Goal: Information Seeking & Learning: Learn about a topic

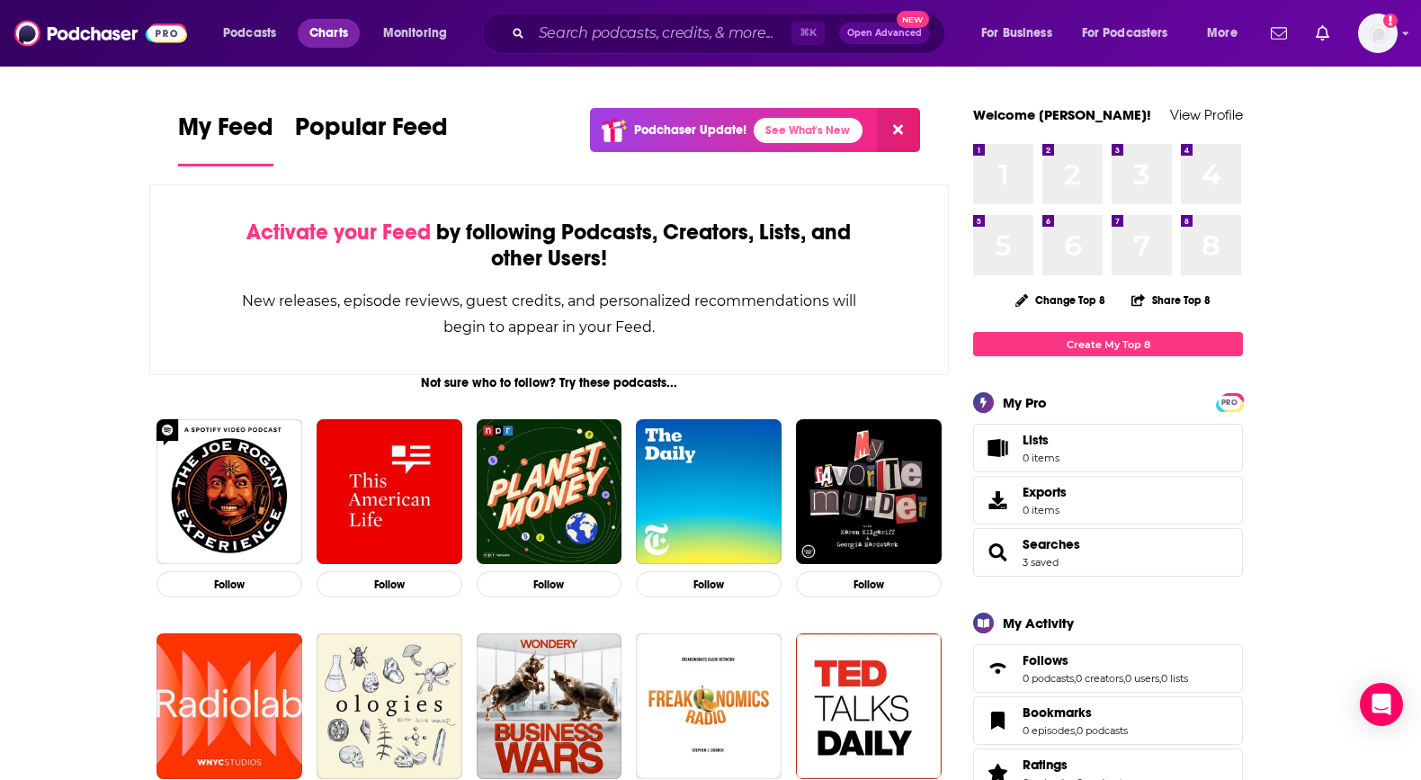
click at [334, 35] on span "Charts" at bounding box center [328, 33] width 39 height 25
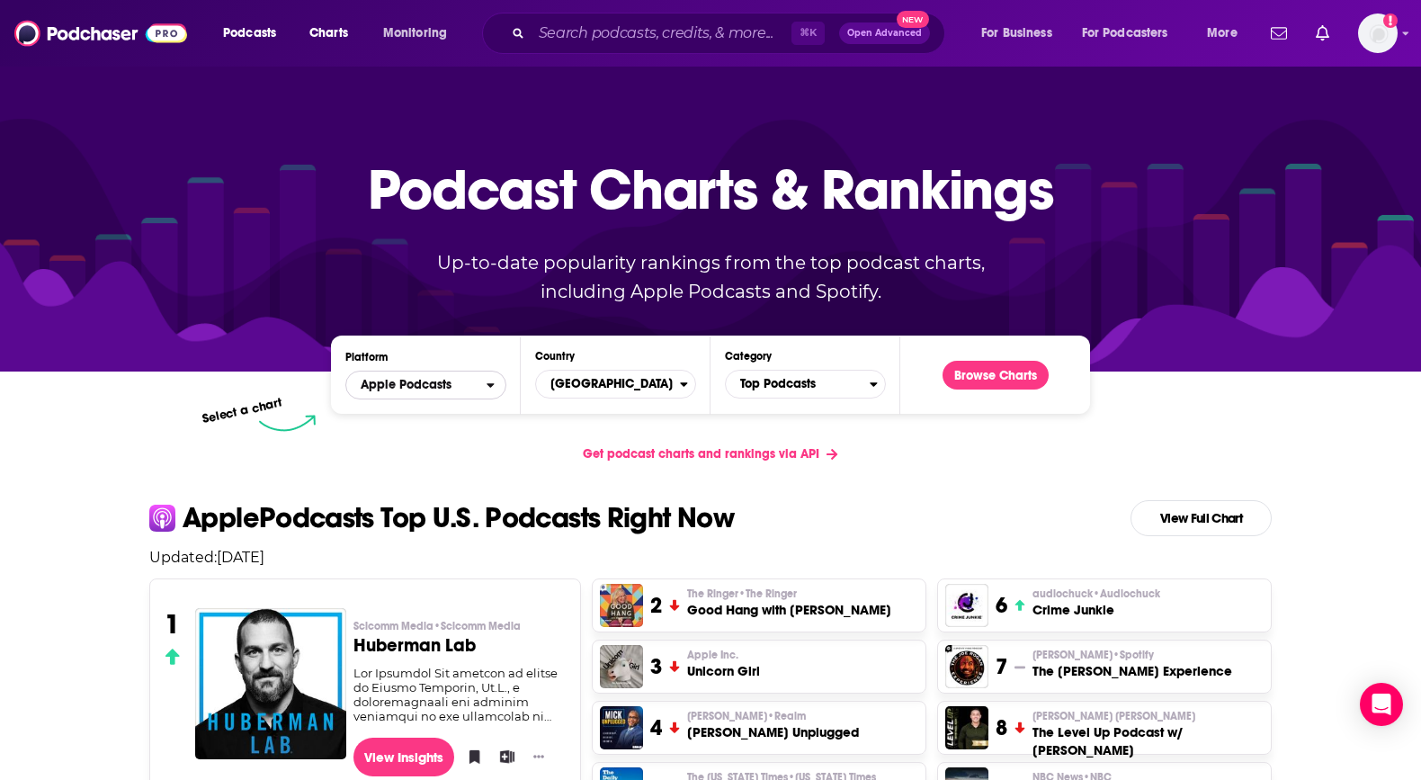
click at [496, 389] on div "open menu" at bounding box center [496, 385] width 19 height 13
click at [754, 382] on span "Top Podcasts" at bounding box center [798, 384] width 144 height 31
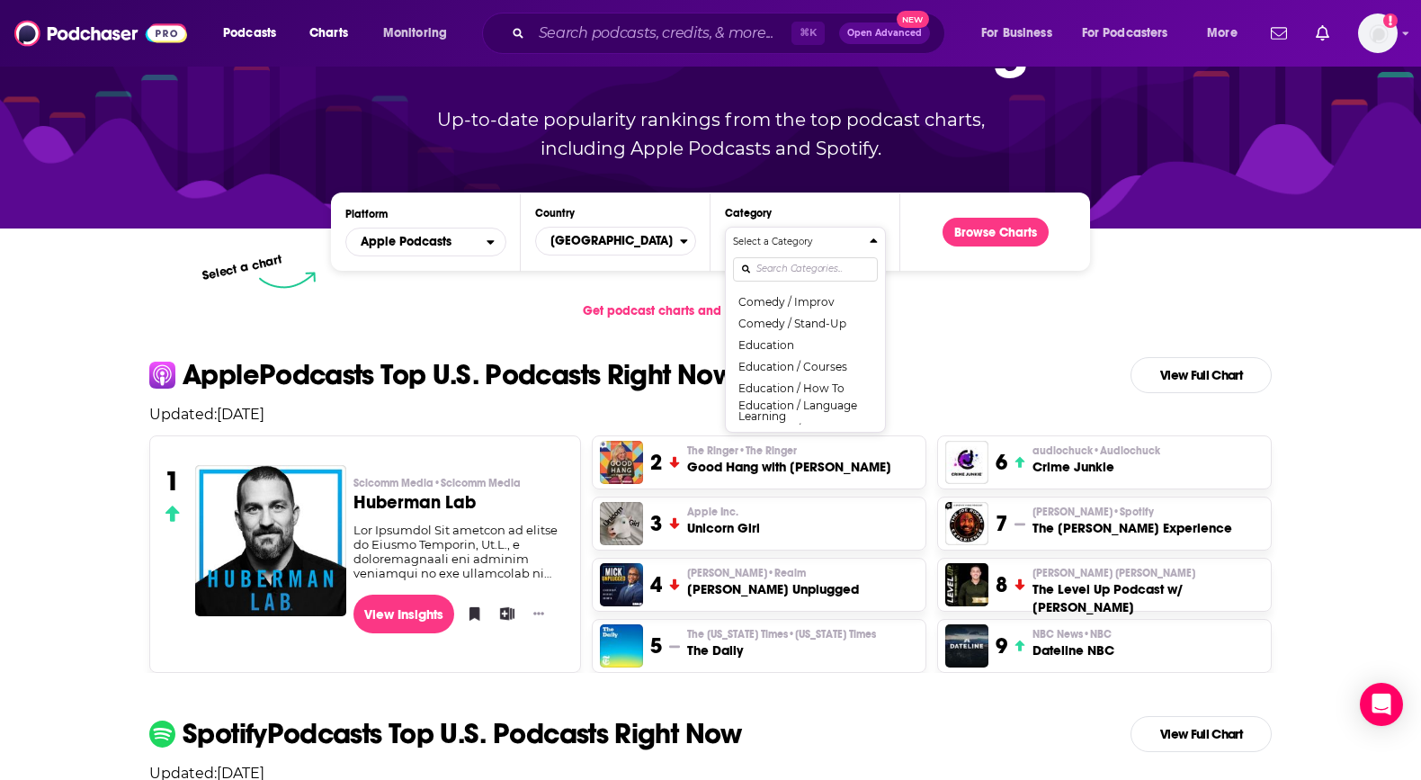
scroll to position [364, 0]
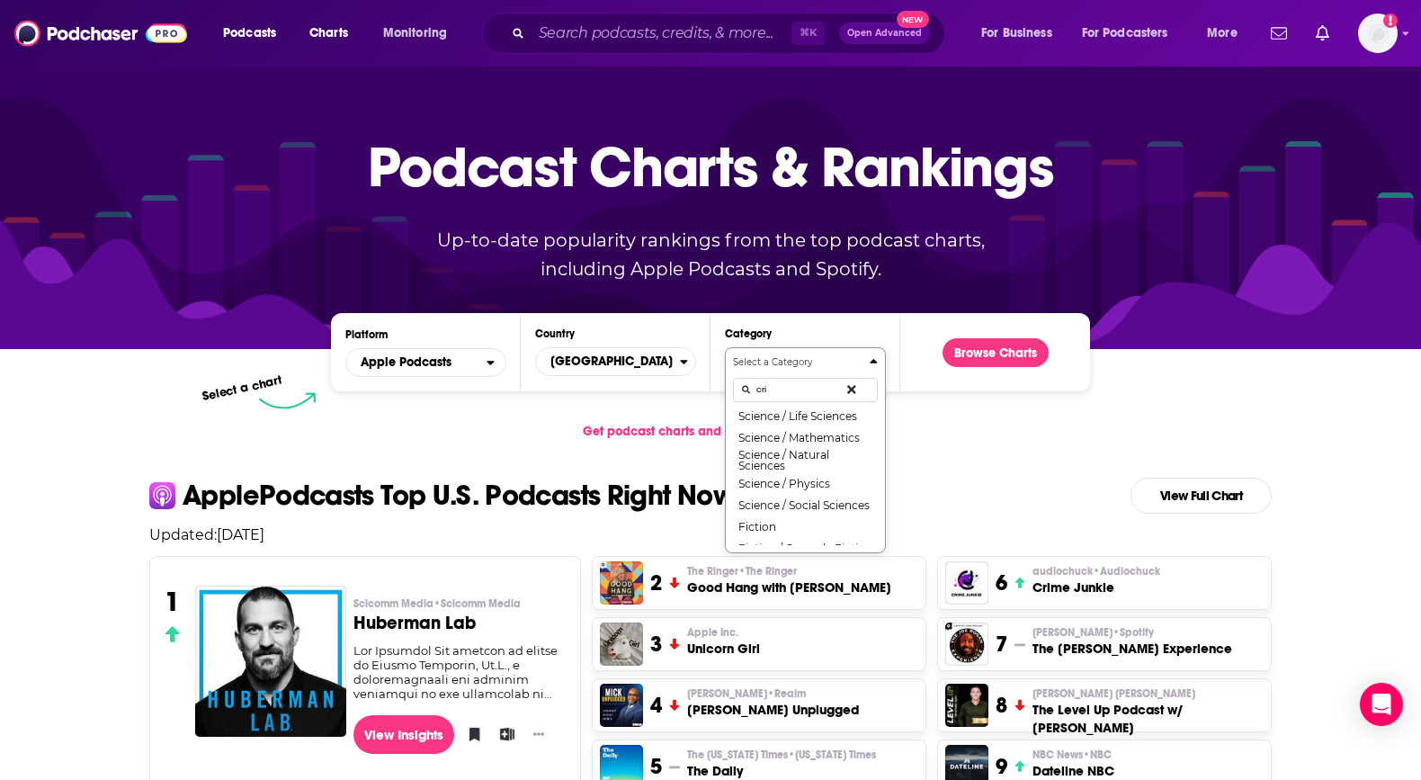
scroll to position [0, 0]
type input "crime"
click at [784, 427] on button "True Crime" at bounding box center [805, 421] width 145 height 22
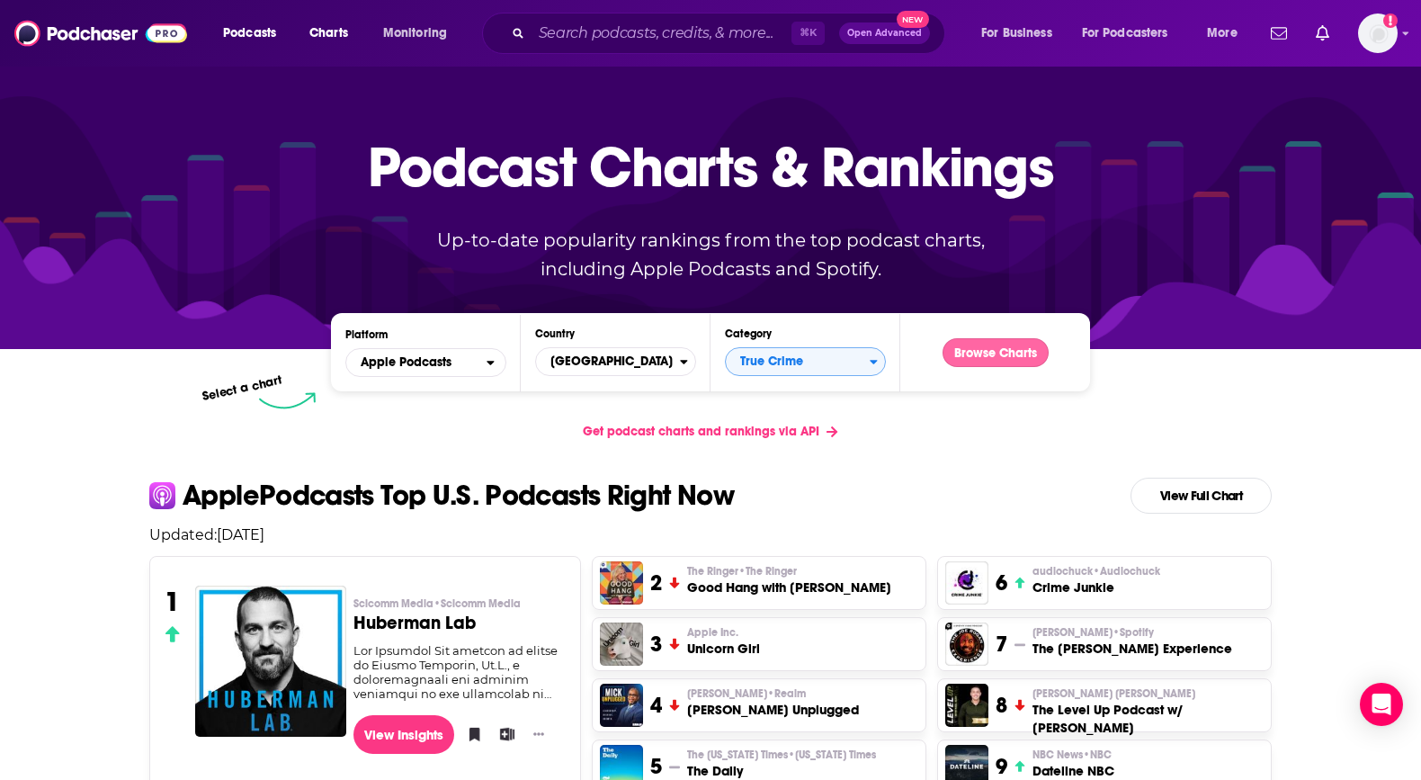
click at [990, 344] on button "Browse Charts" at bounding box center [996, 352] width 106 height 29
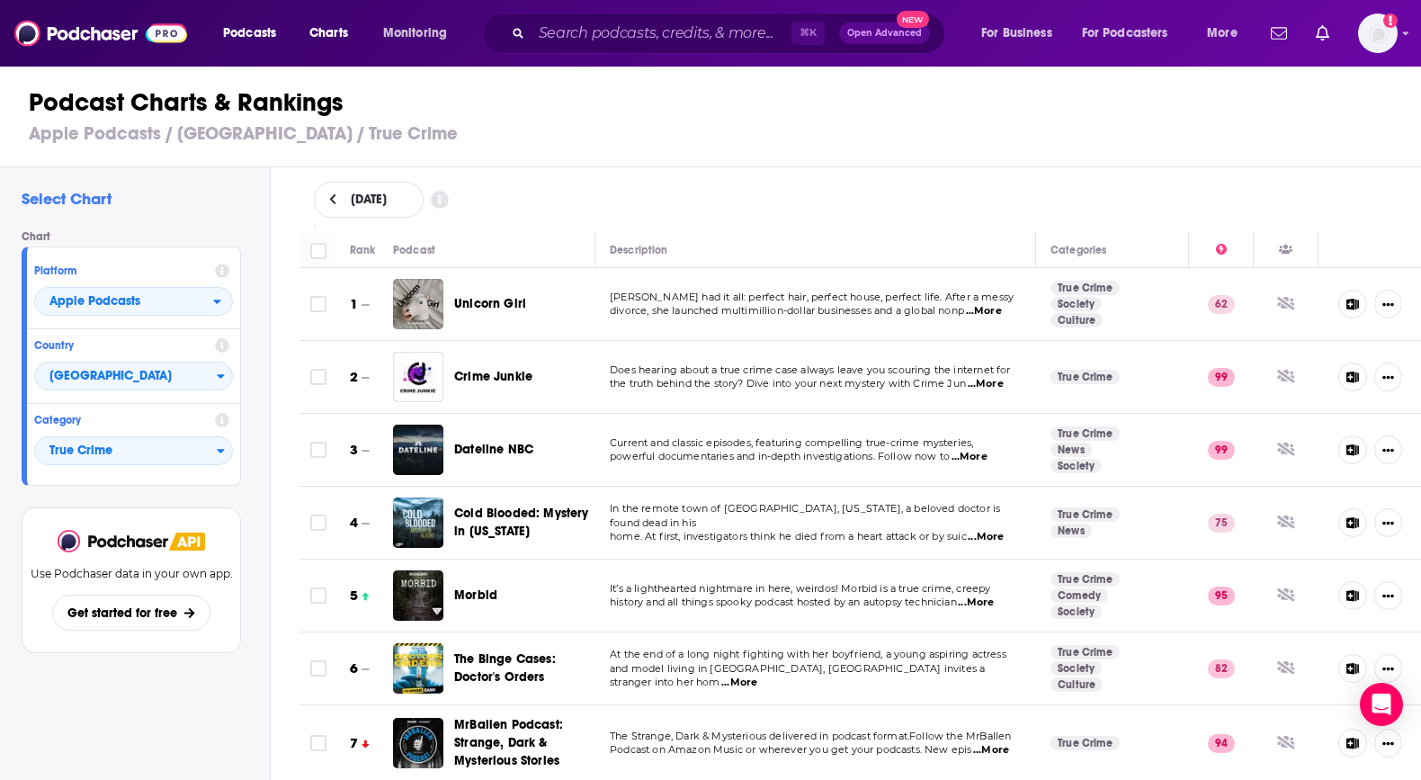
click at [995, 313] on span "...More" at bounding box center [984, 311] width 36 height 14
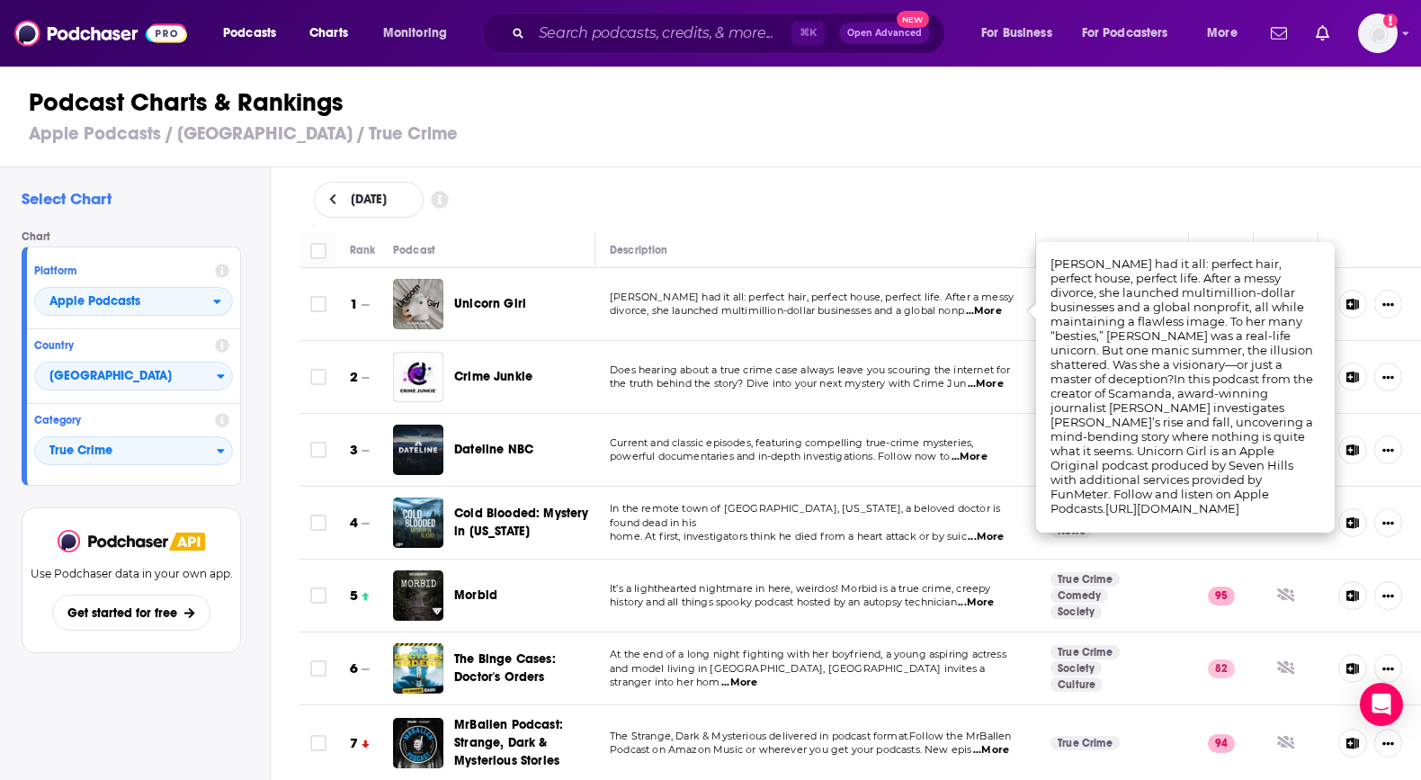
click at [757, 316] on span "divorce, she launched multimillion-dollar businesses and a global nonp" at bounding box center [787, 310] width 354 height 13
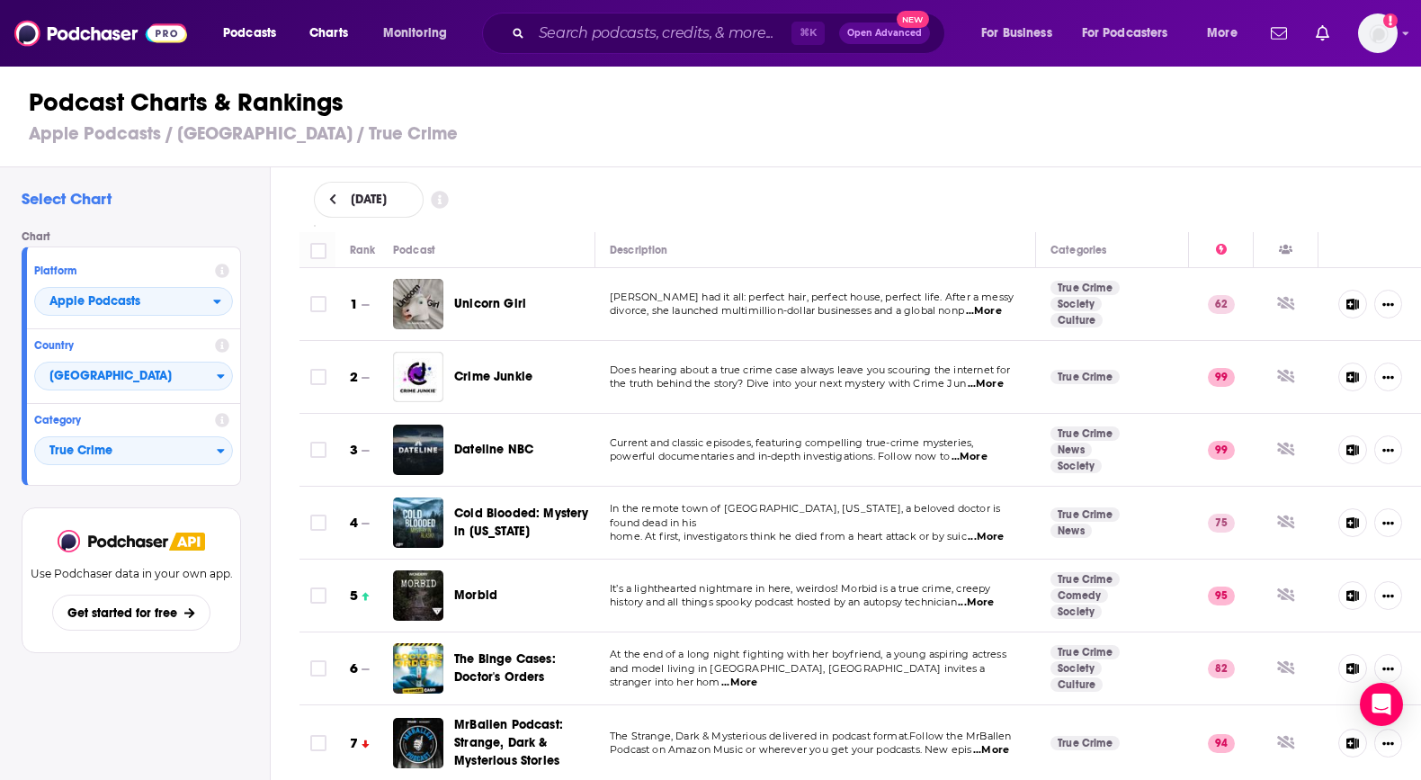
click at [711, 302] on p "[PERSON_NAME] had it all: perfect hair, perfect house, perfect life. After a me…" at bounding box center [815, 298] width 411 height 14
click at [999, 308] on span "...More" at bounding box center [984, 311] width 36 height 14
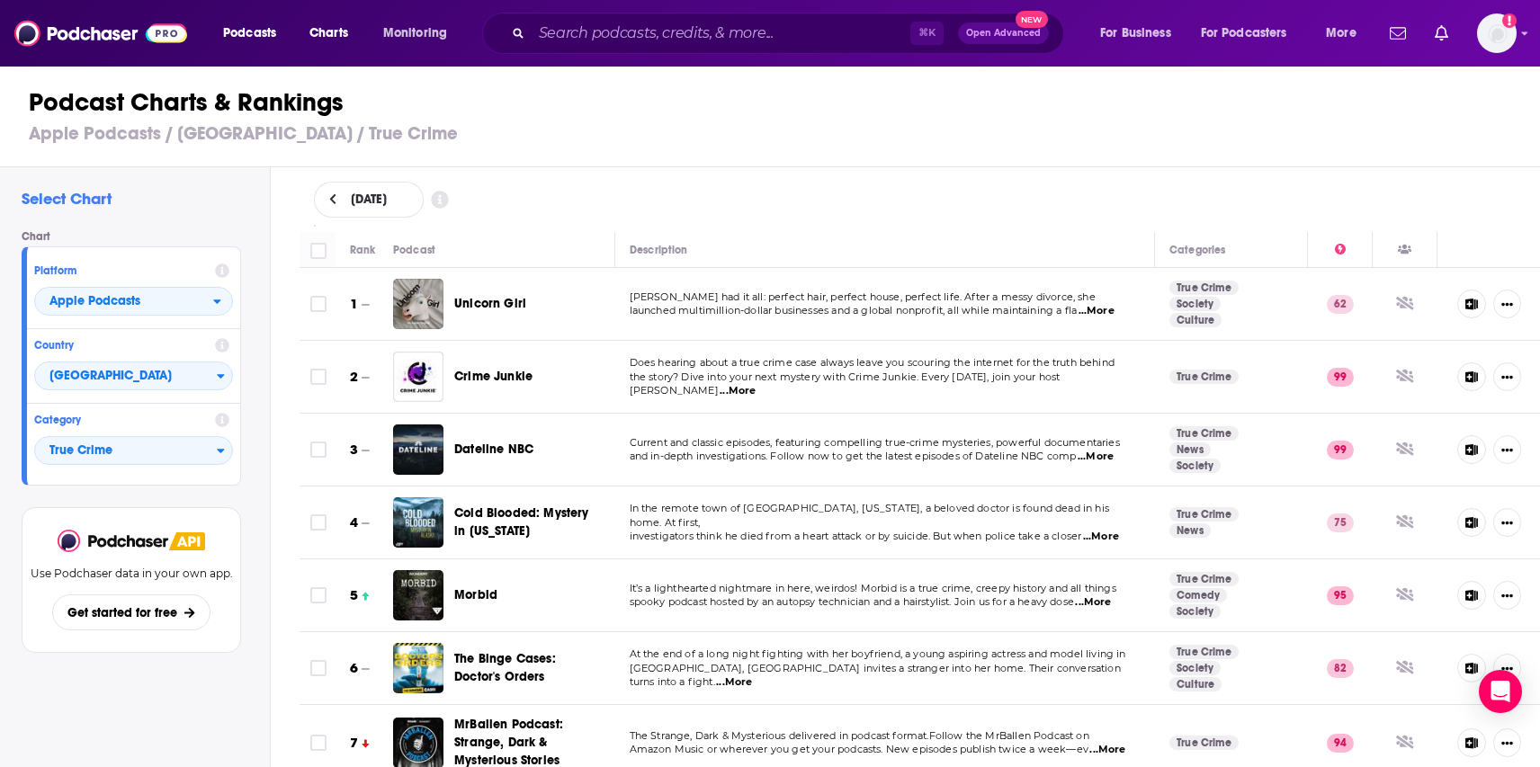
click at [1109, 313] on span "...More" at bounding box center [1097, 311] width 36 height 14
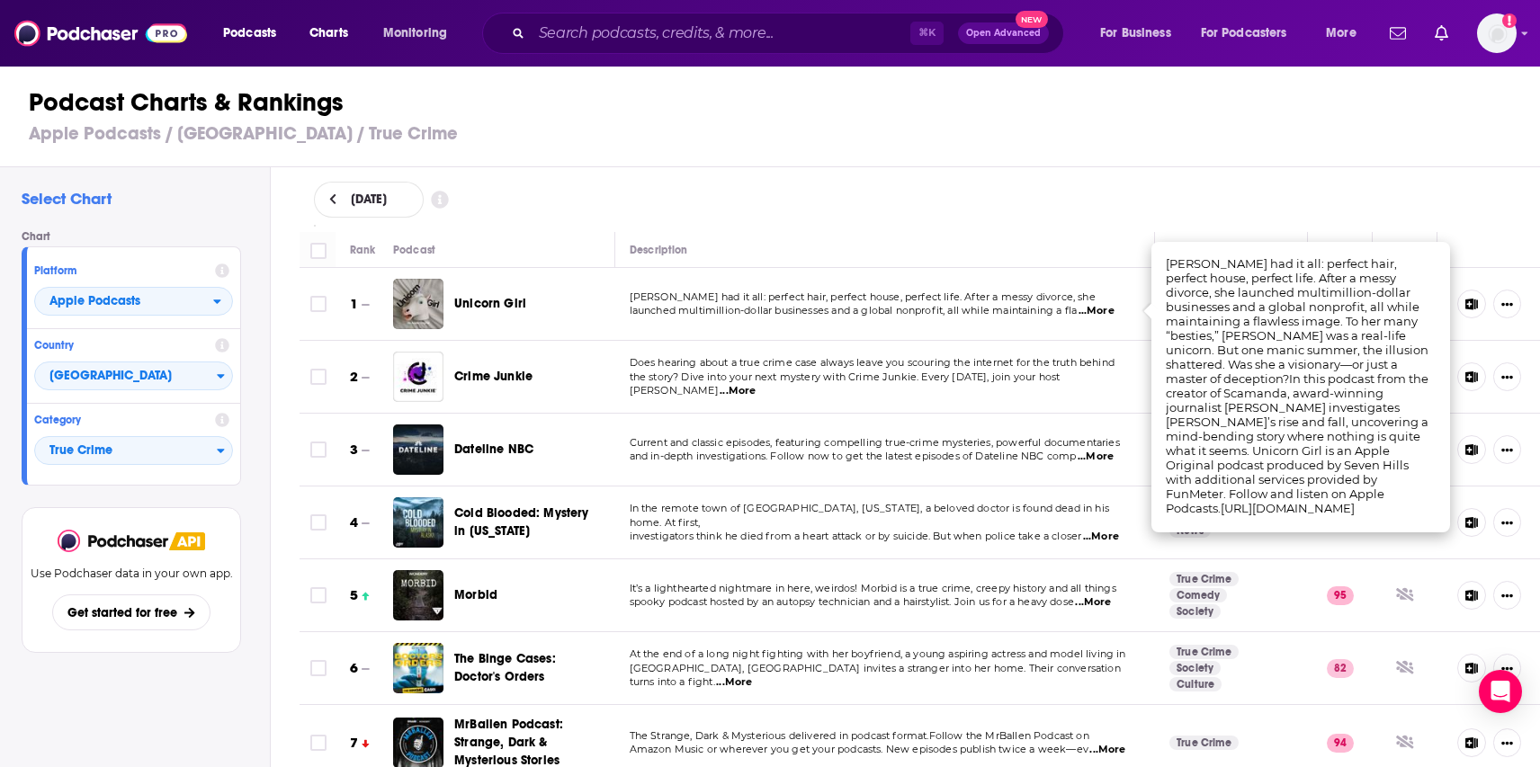
click at [477, 451] on span "Dateline NBC" at bounding box center [493, 449] width 79 height 15
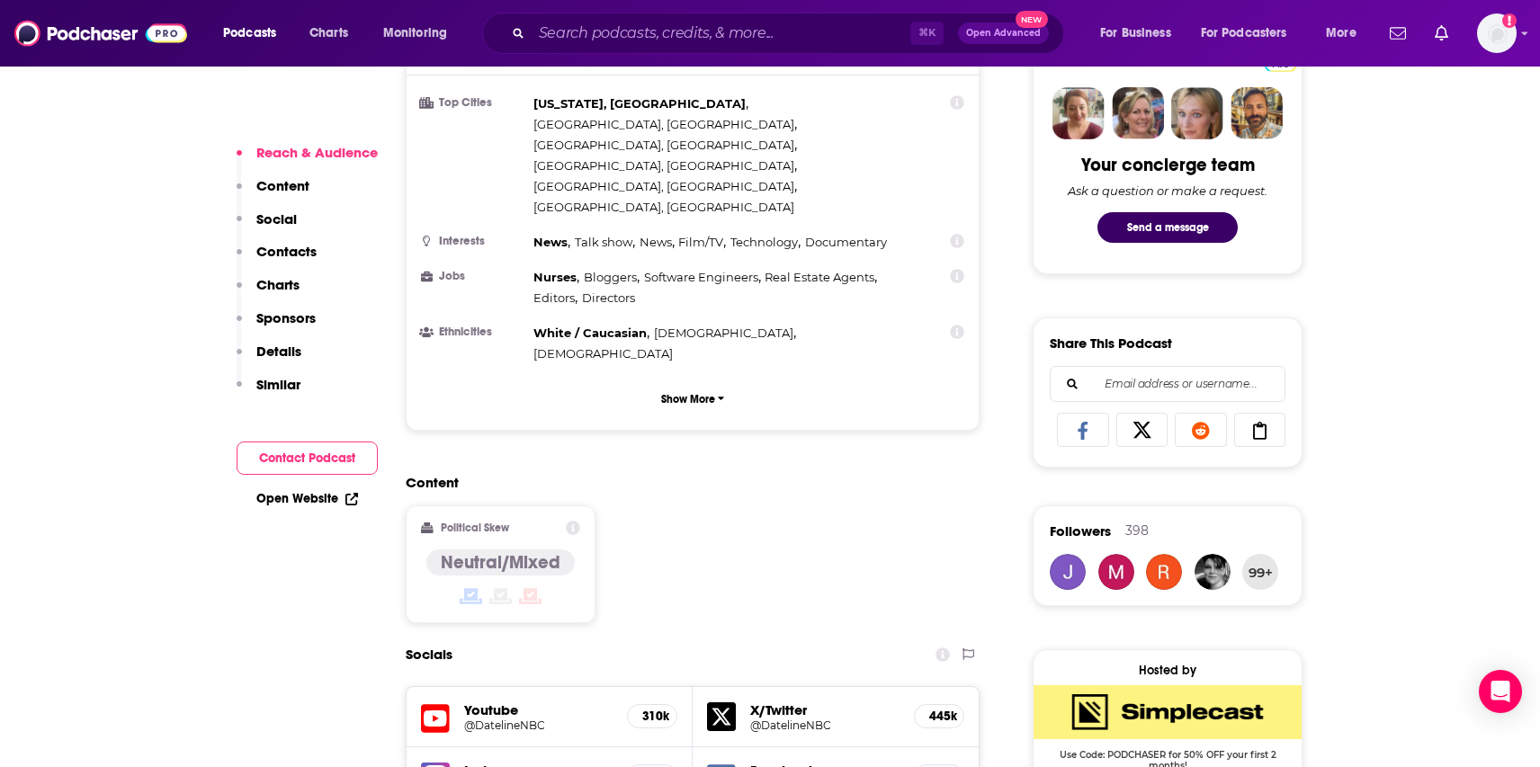
scroll to position [1032, 0]
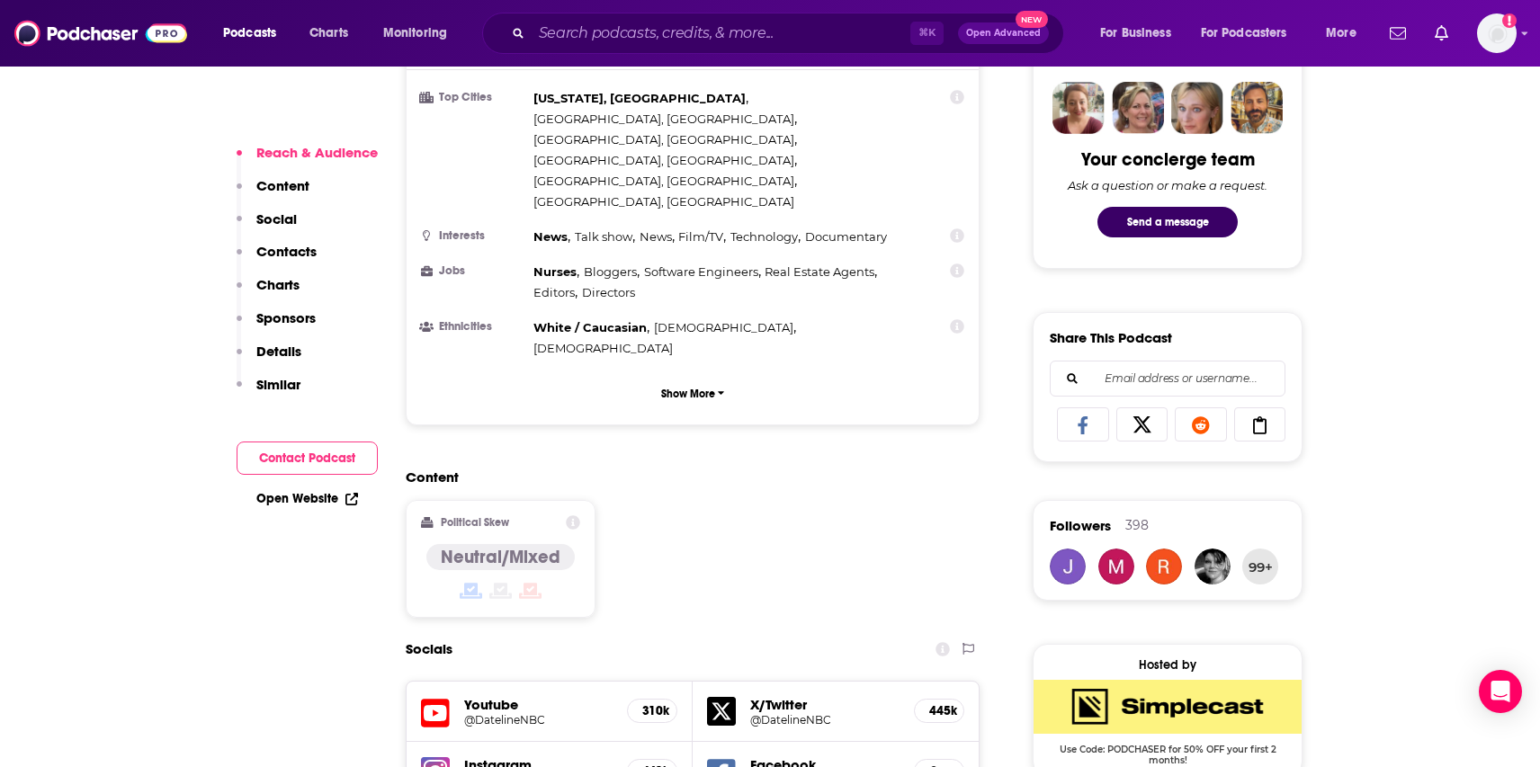
click at [505, 713] on h5 "@DatelineNBC" at bounding box center [538, 719] width 148 height 13
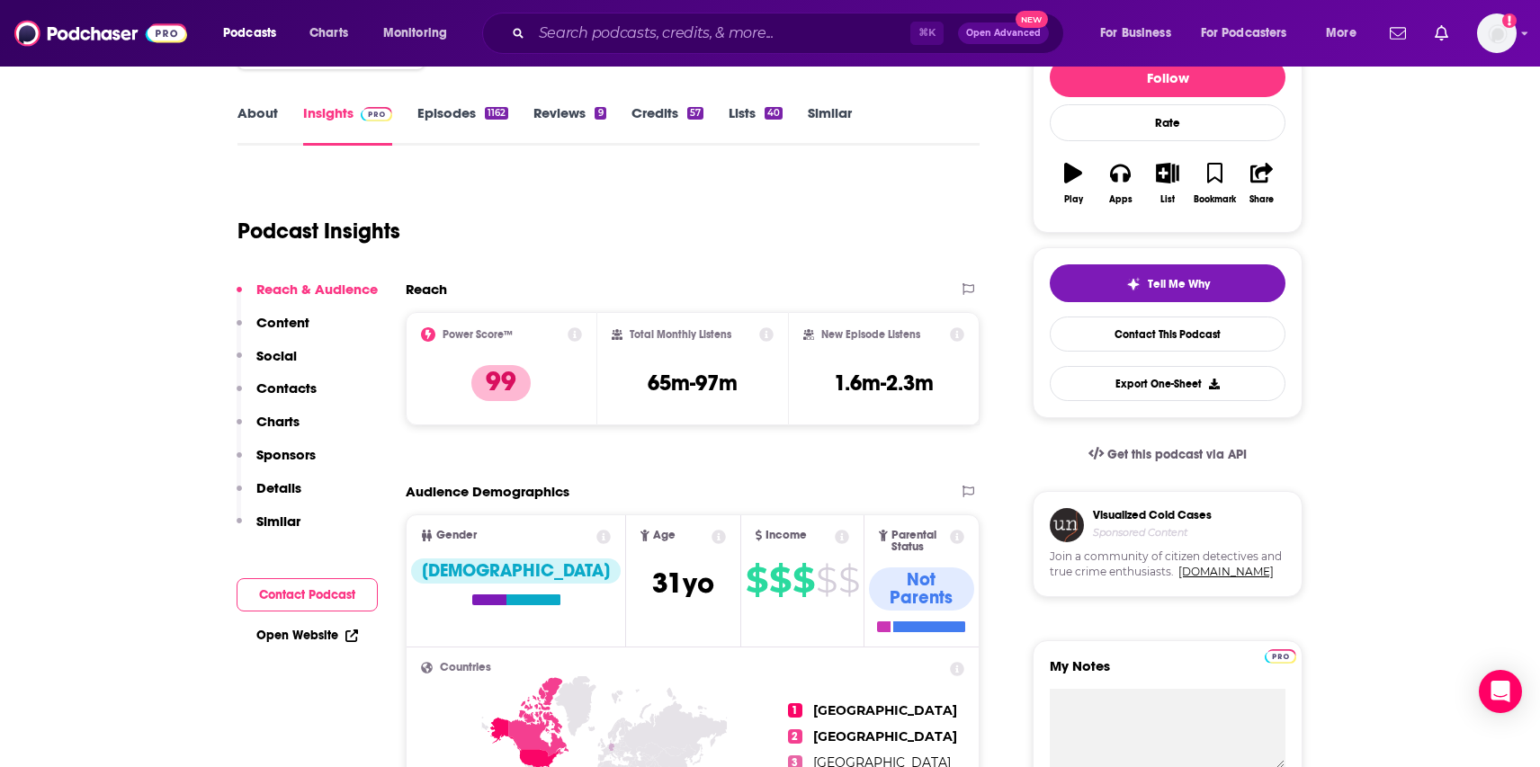
scroll to position [0, 0]
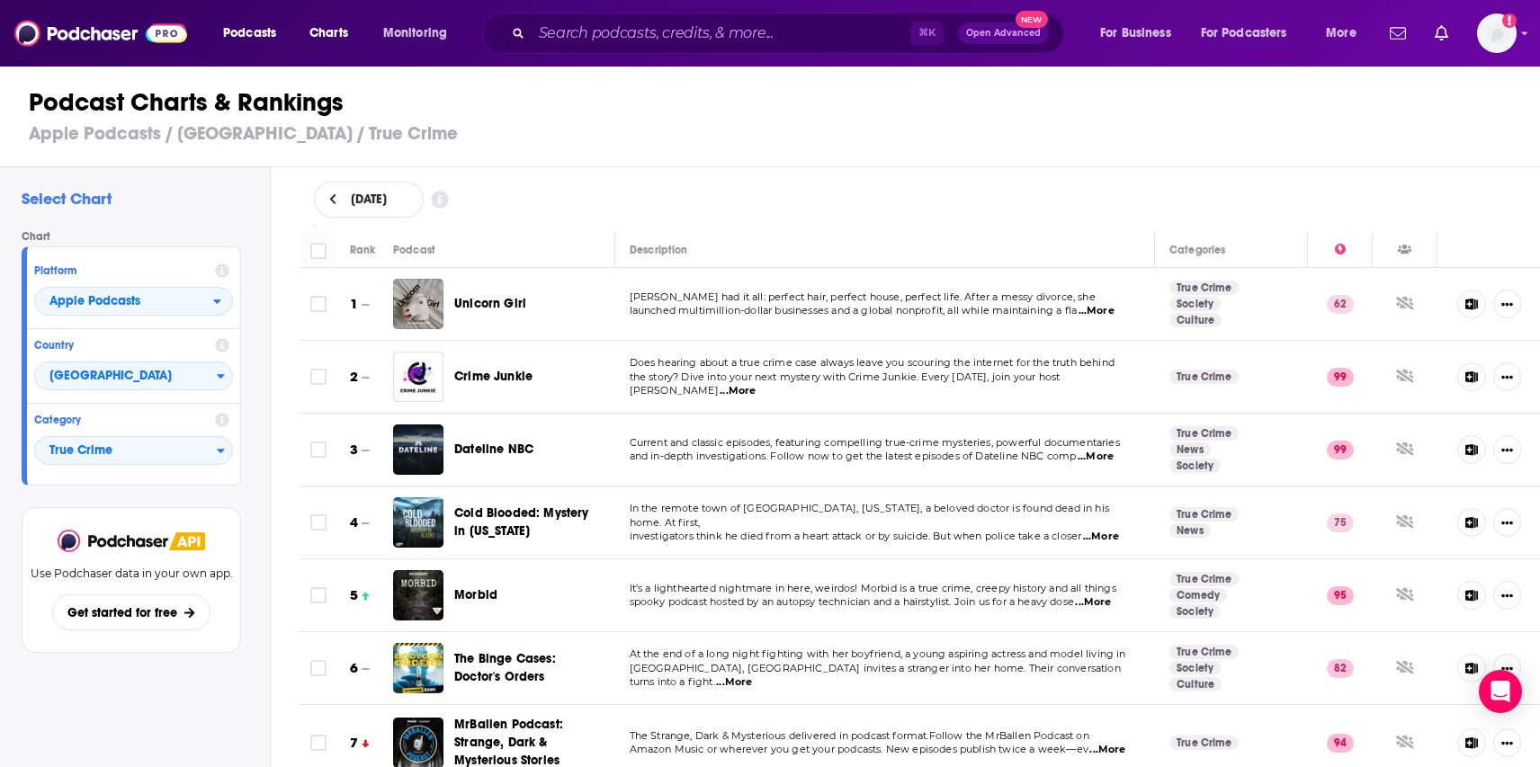
click at [1115, 530] on span "...More" at bounding box center [1101, 537] width 36 height 14
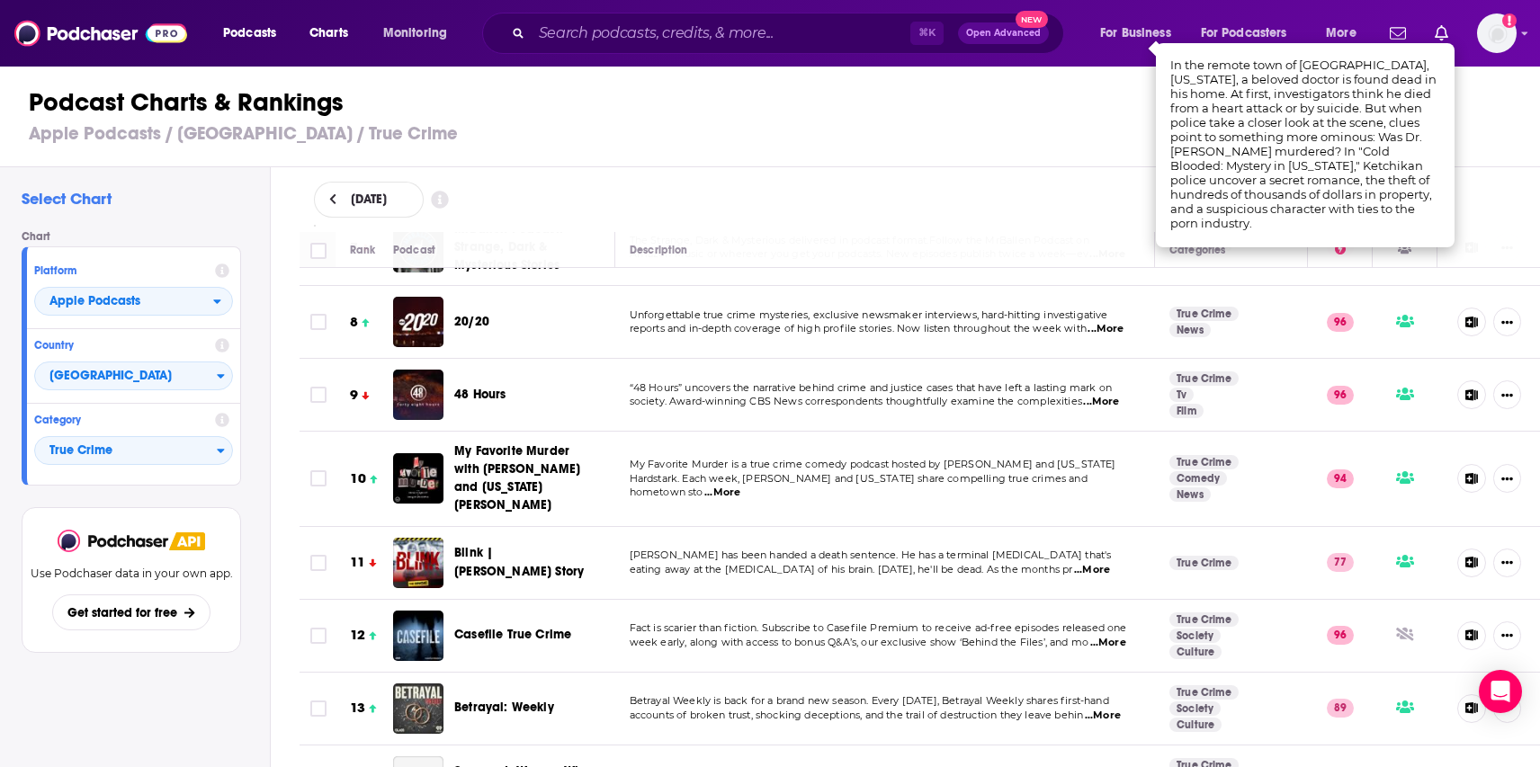
scroll to position [499, 0]
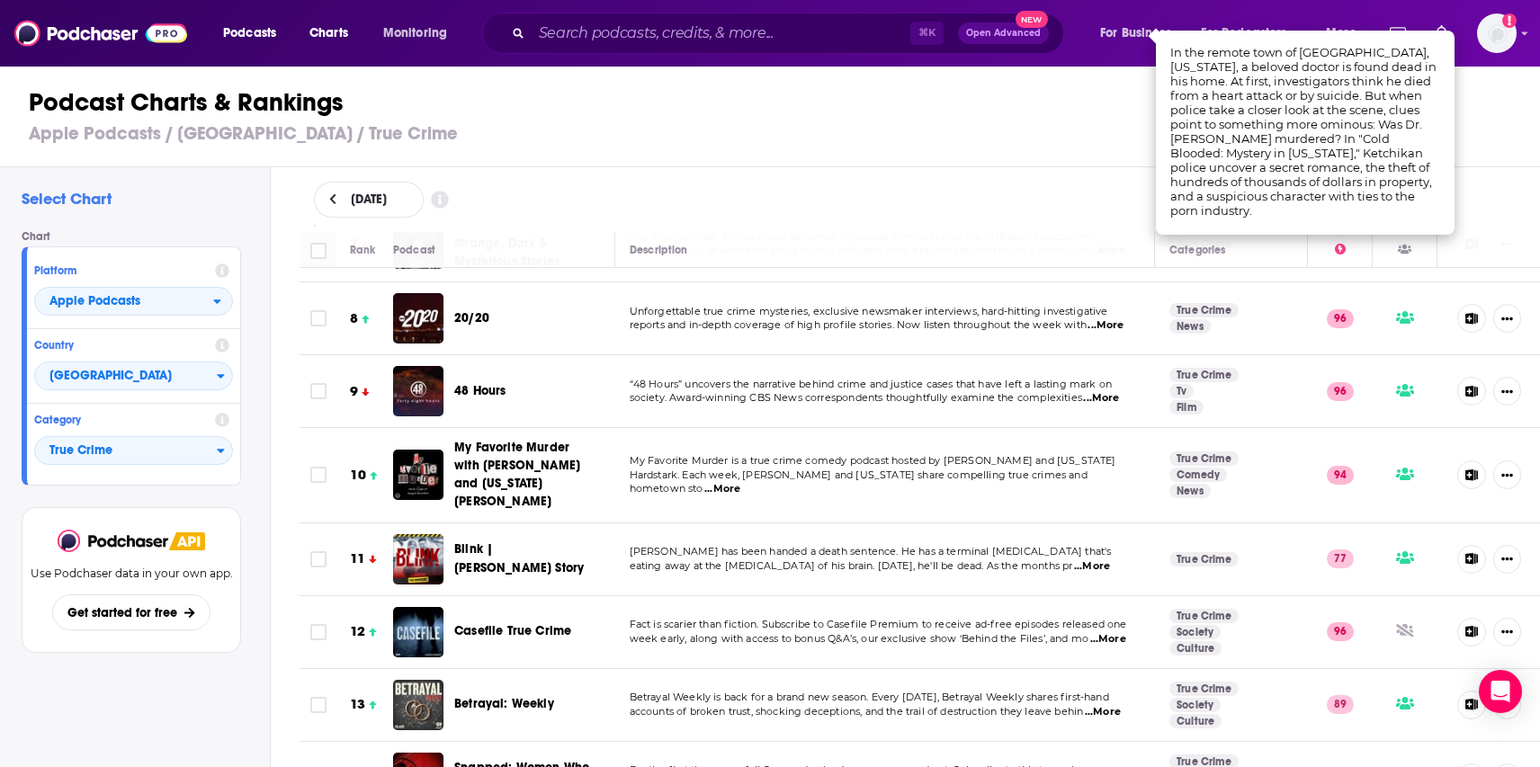
click at [1113, 639] on span "...More" at bounding box center [1108, 639] width 36 height 14
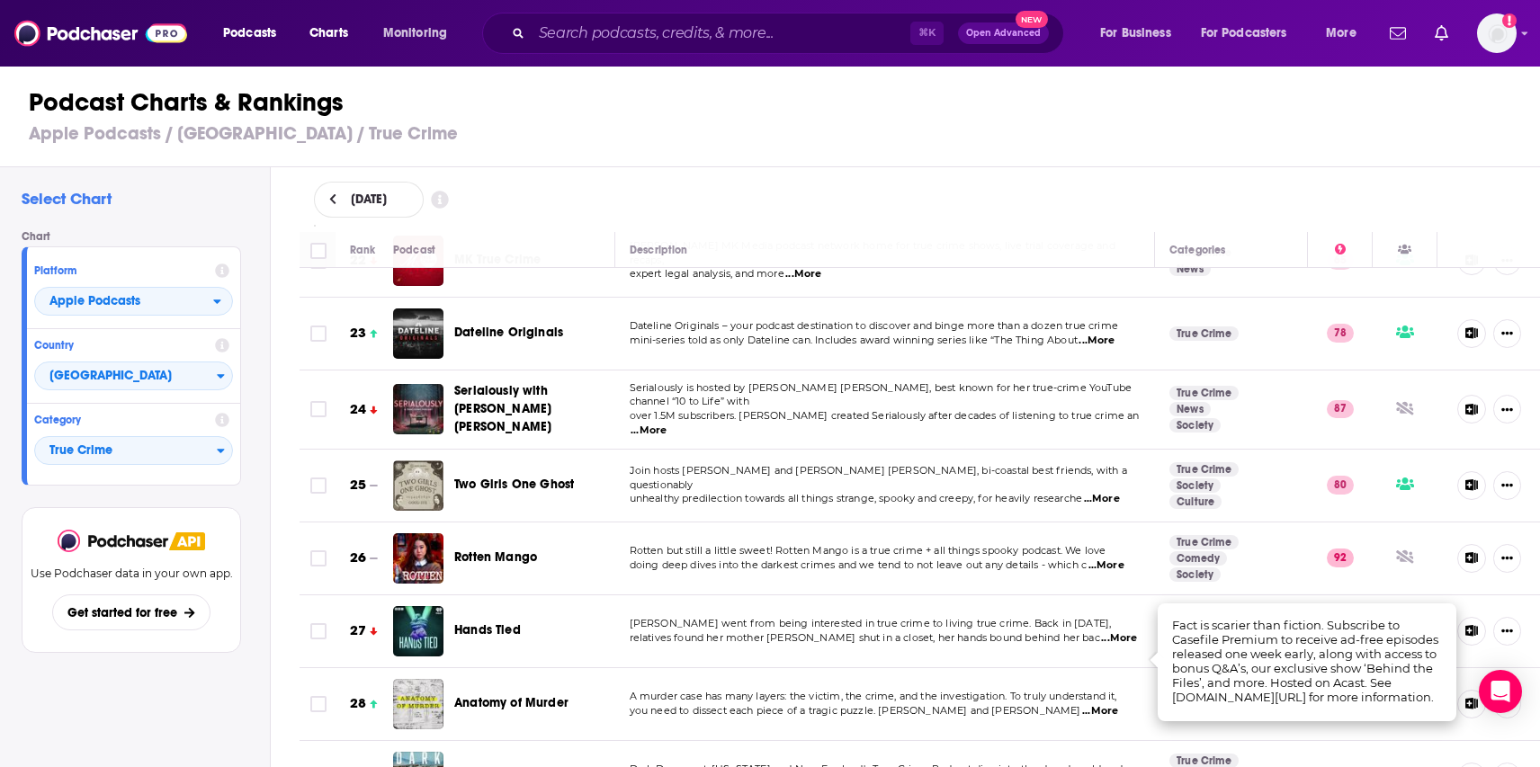
scroll to position [0, 0]
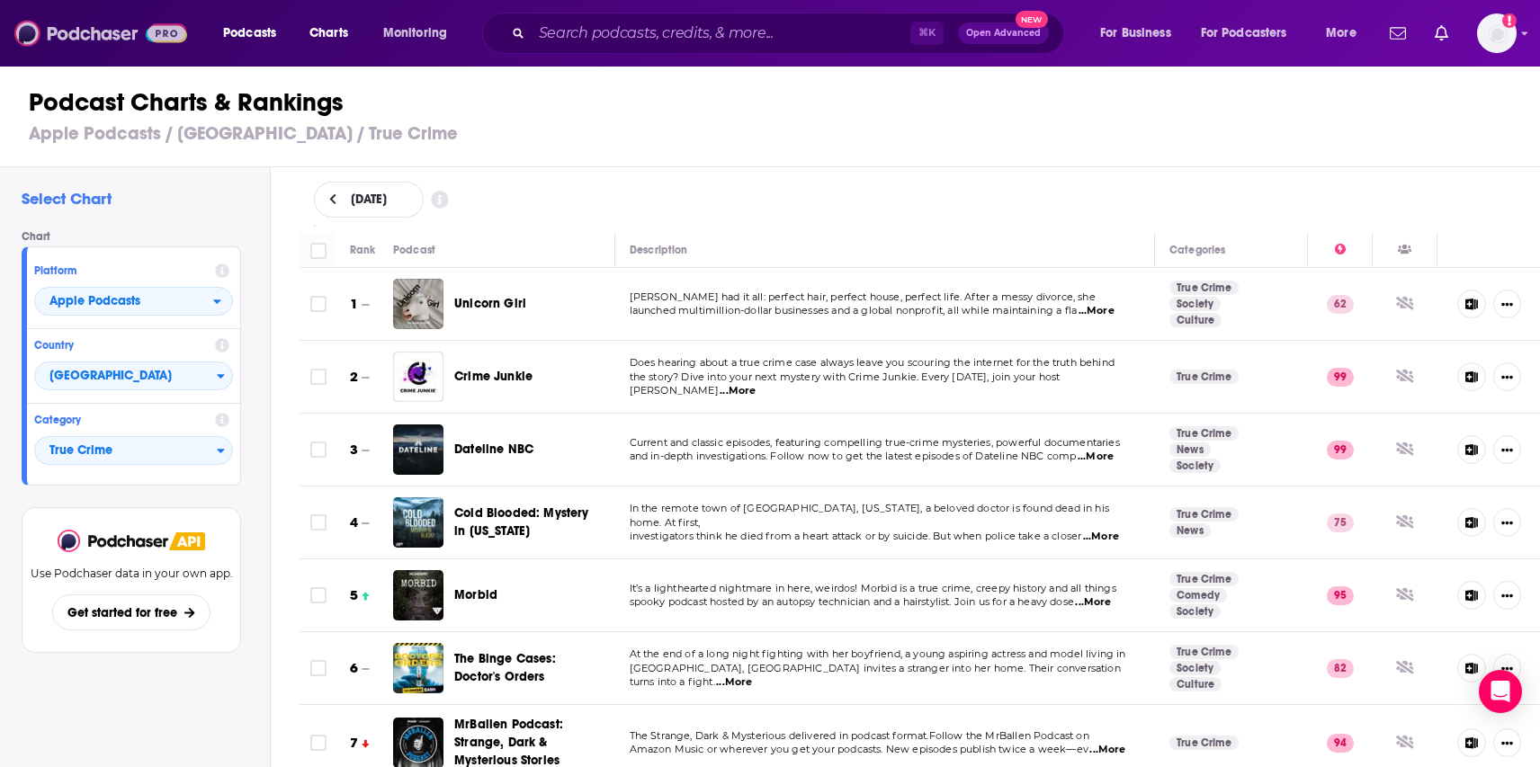
click at [72, 30] on img at bounding box center [100, 33] width 173 height 34
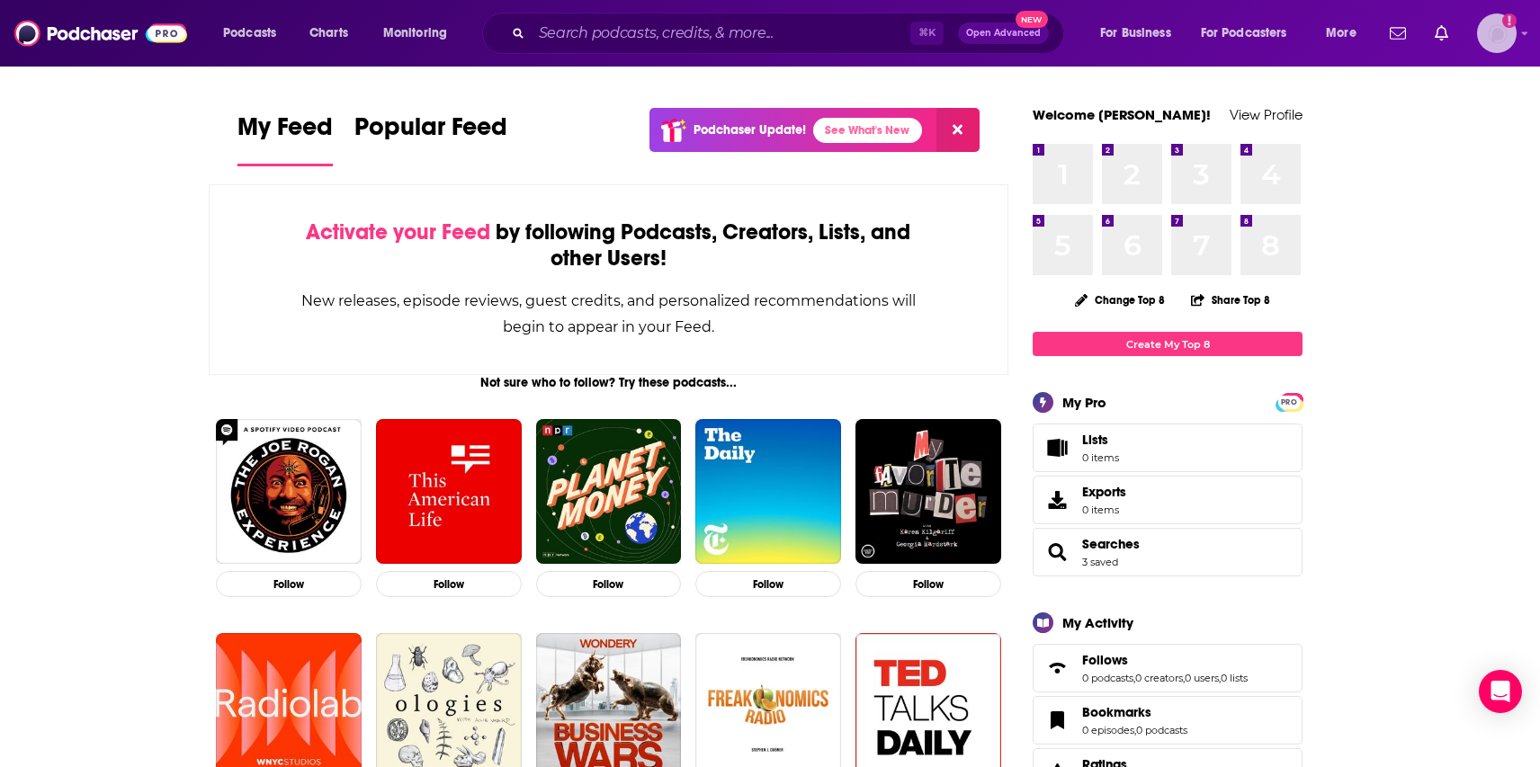
click at [1420, 32] on icon "Show profile menu" at bounding box center [1525, 34] width 6 height 4
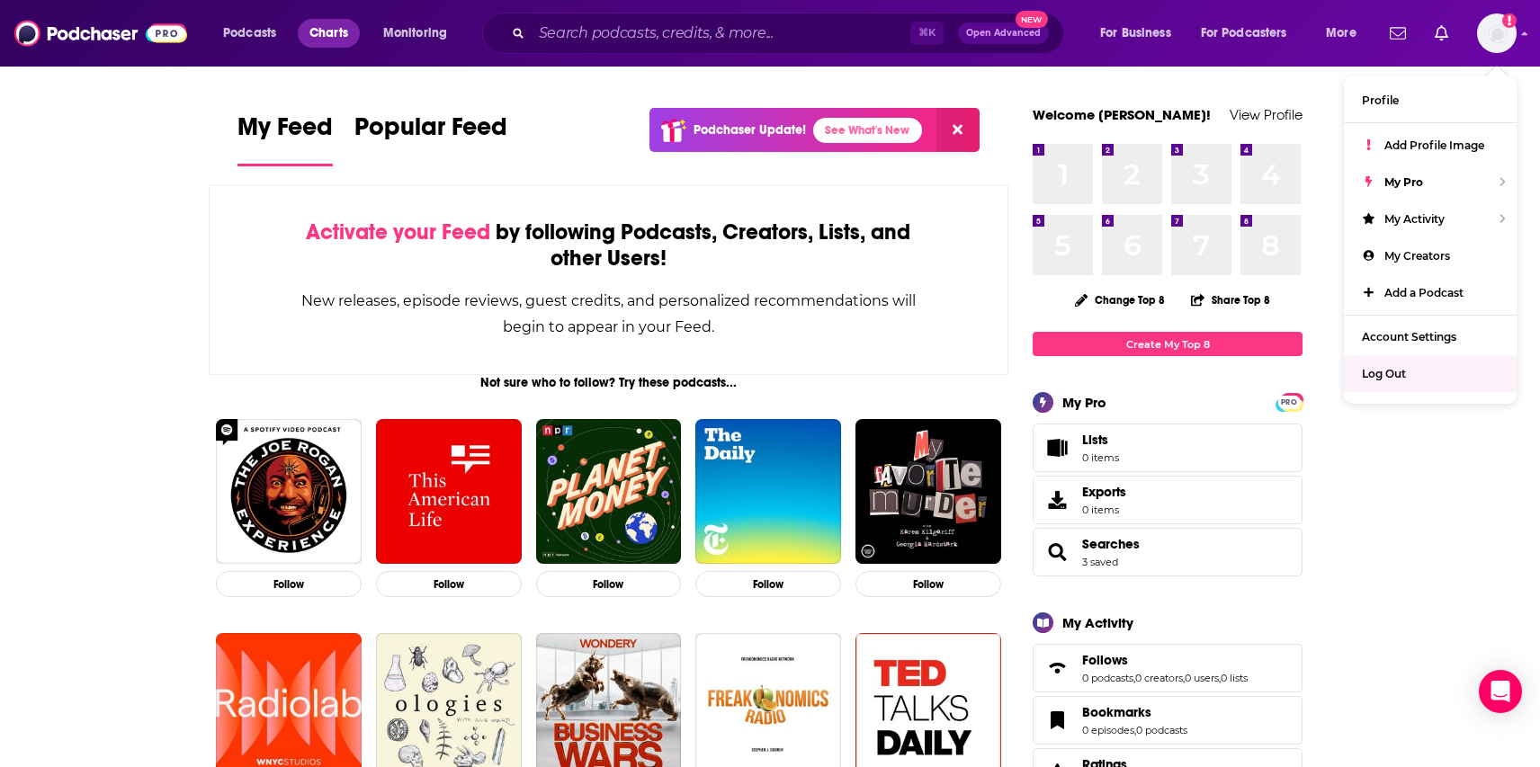
click at [346, 42] on span "Charts" at bounding box center [328, 33] width 39 height 25
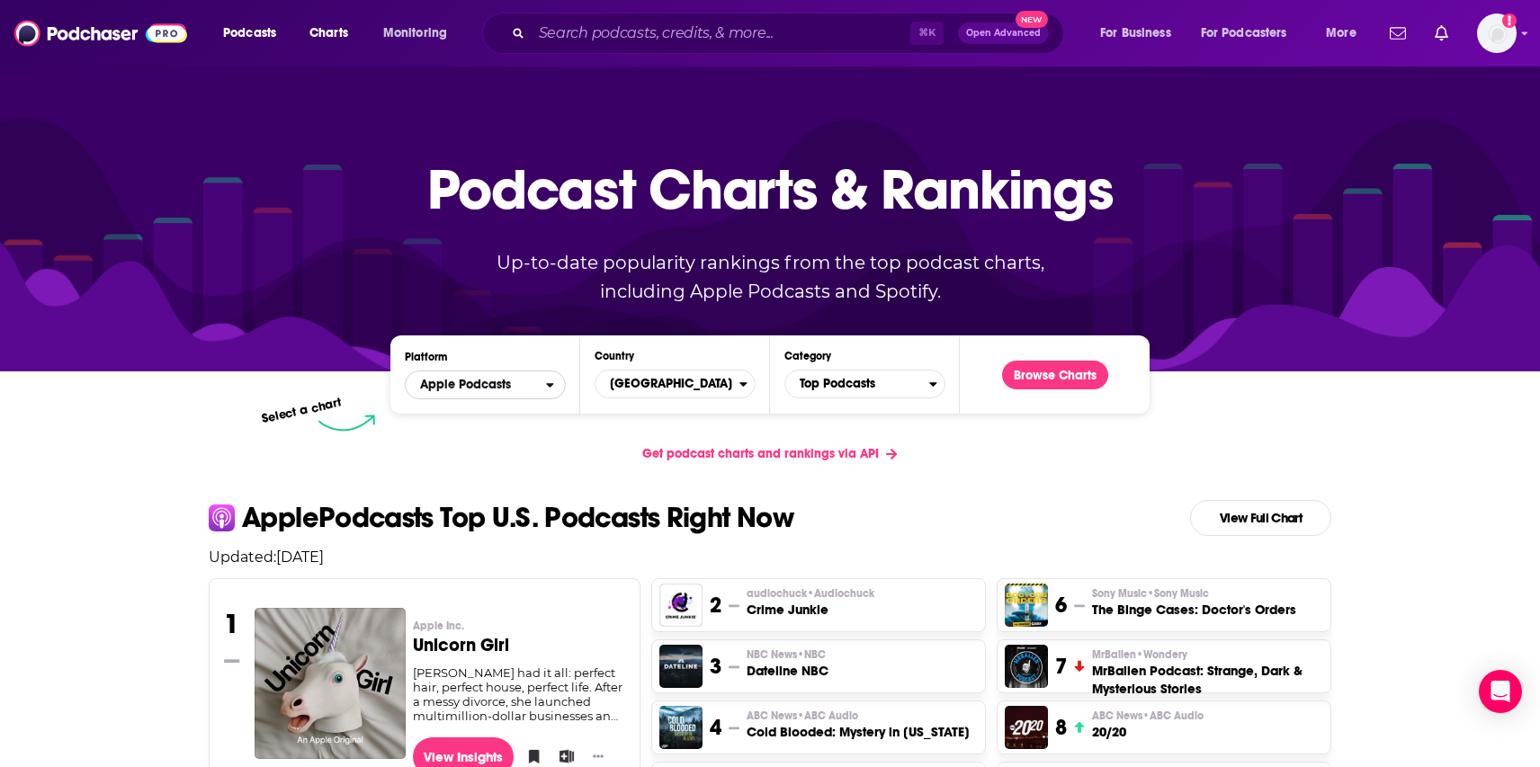
click at [522, 390] on span "Apple Podcasts" at bounding box center [476, 385] width 140 height 31
click at [511, 442] on span "Spotify" at bounding box center [485, 439] width 138 height 11
click at [846, 381] on span "Top Podcasts" at bounding box center [857, 384] width 144 height 31
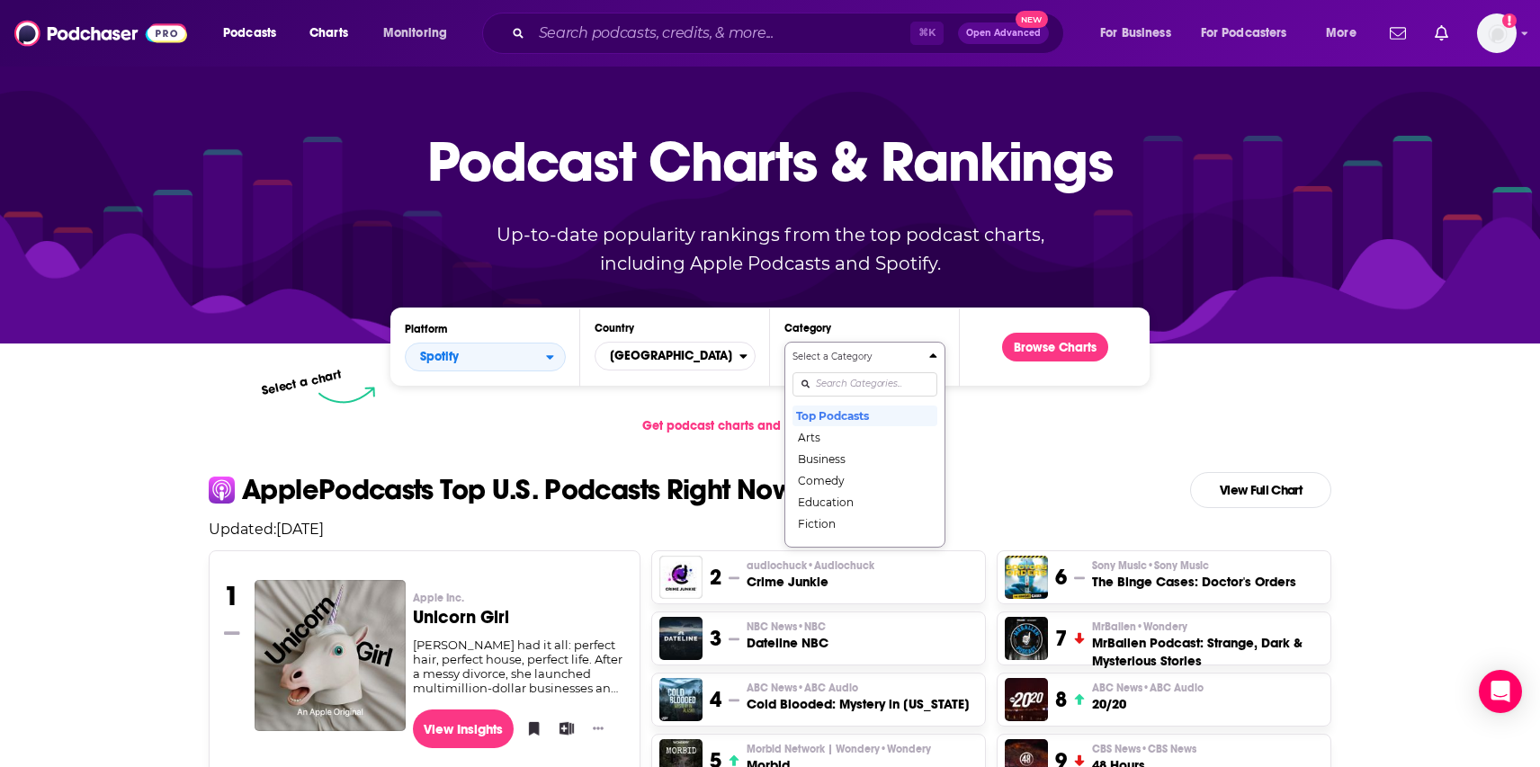
click at [830, 415] on div "Select a Category Top Podcasts Arts Business Comedy Education Fiction Health & …" at bounding box center [865, 445] width 145 height 190
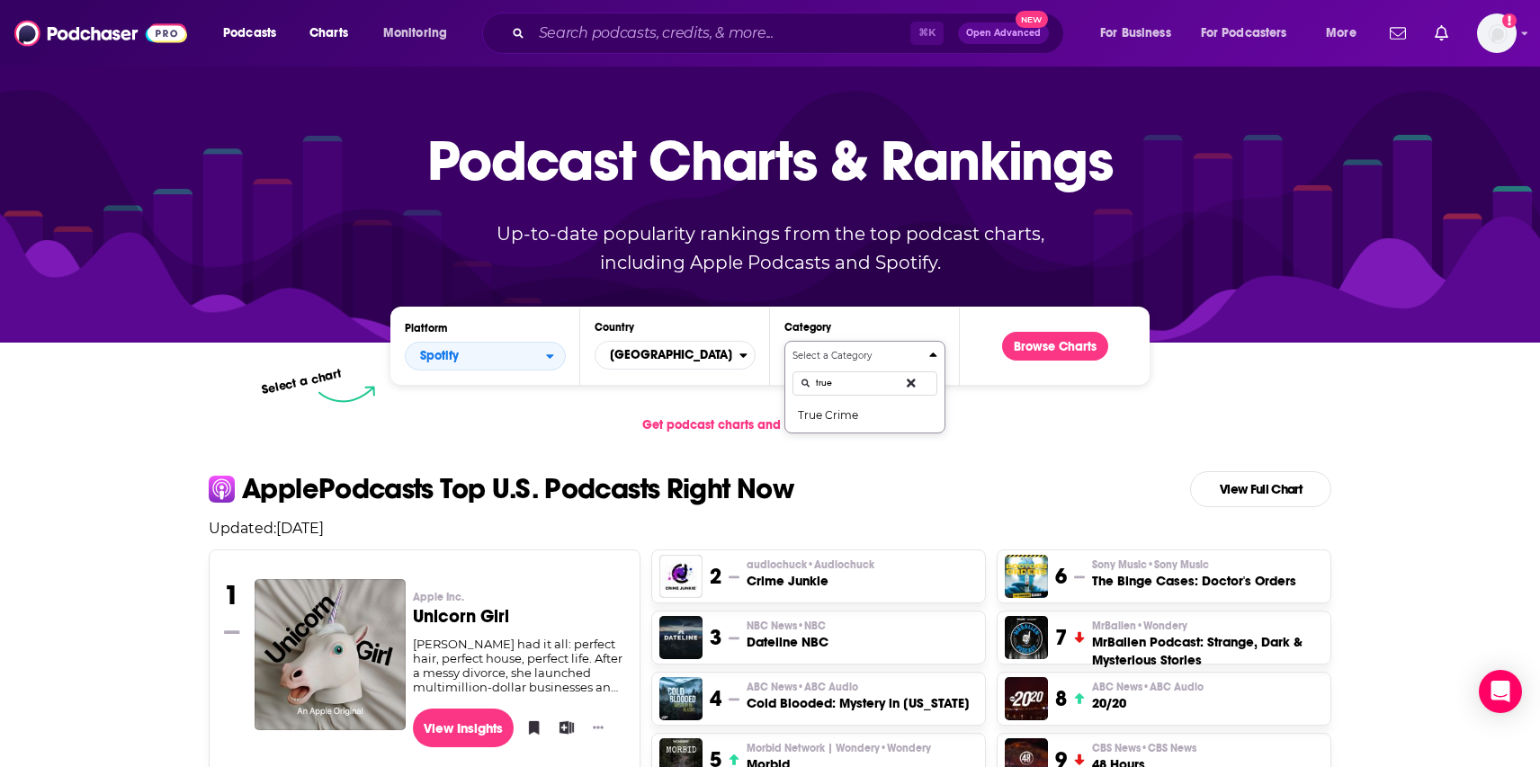
click at [784, 341] on button "Select a Category true True Crime" at bounding box center [864, 387] width 161 height 93
type input "true crime"
click at [839, 415] on button "True Crime" at bounding box center [865, 415] width 145 height 22
click at [1054, 344] on button "Browse Charts" at bounding box center [1055, 346] width 106 height 29
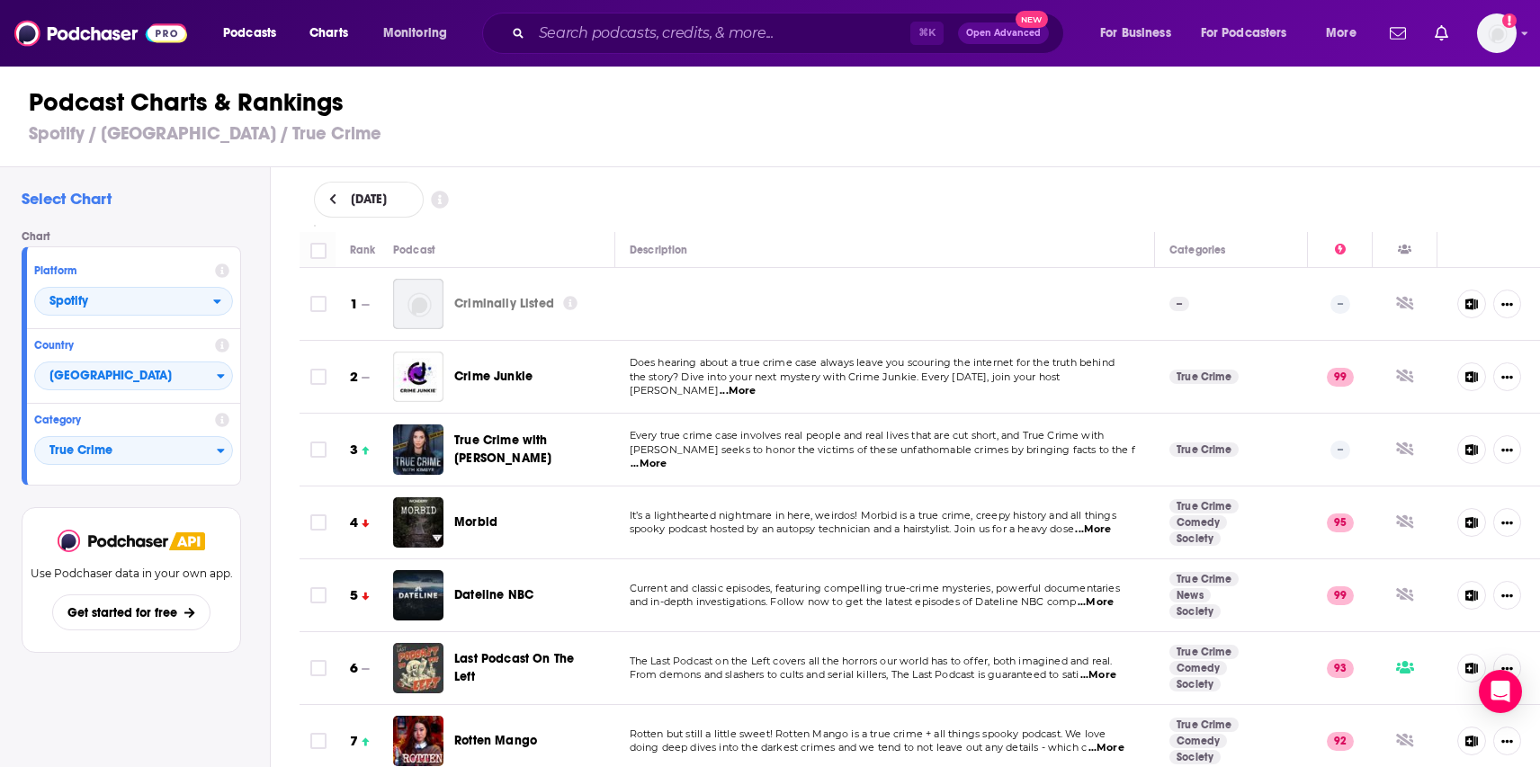
click at [667, 460] on span "...More" at bounding box center [649, 464] width 36 height 14
drag, startPoint x: 1353, startPoint y: 389, endPoint x: 1266, endPoint y: 403, distance: 88.4
click at [918, 456] on span "[PERSON_NAME] seeks to honor the victims of these unfathomable crimes by bringi…" at bounding box center [883, 449] width 506 height 13
click at [667, 457] on span "...More" at bounding box center [649, 464] width 36 height 14
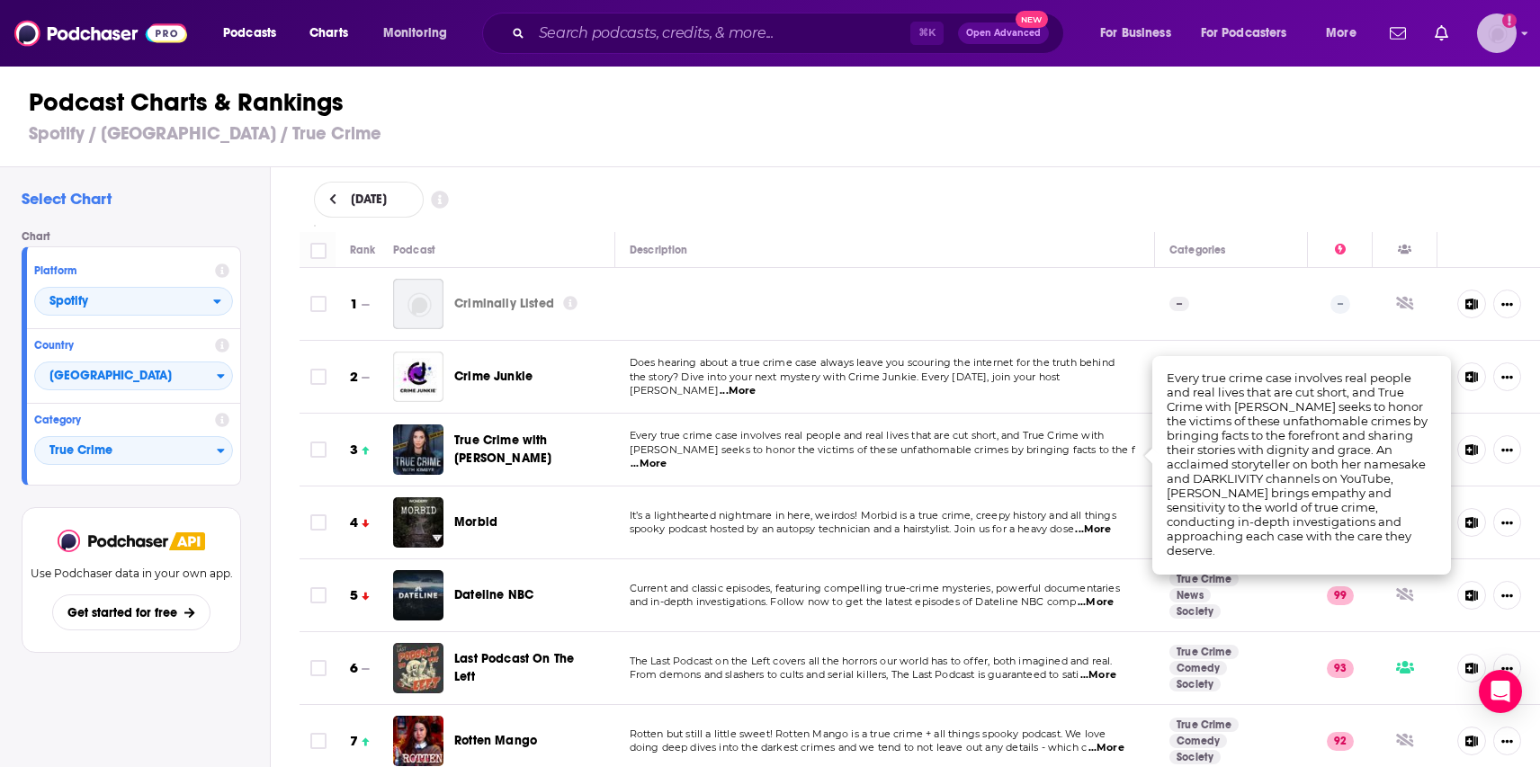
click at [1420, 37] on img "Logged in as mstotter" at bounding box center [1497, 33] width 40 height 40
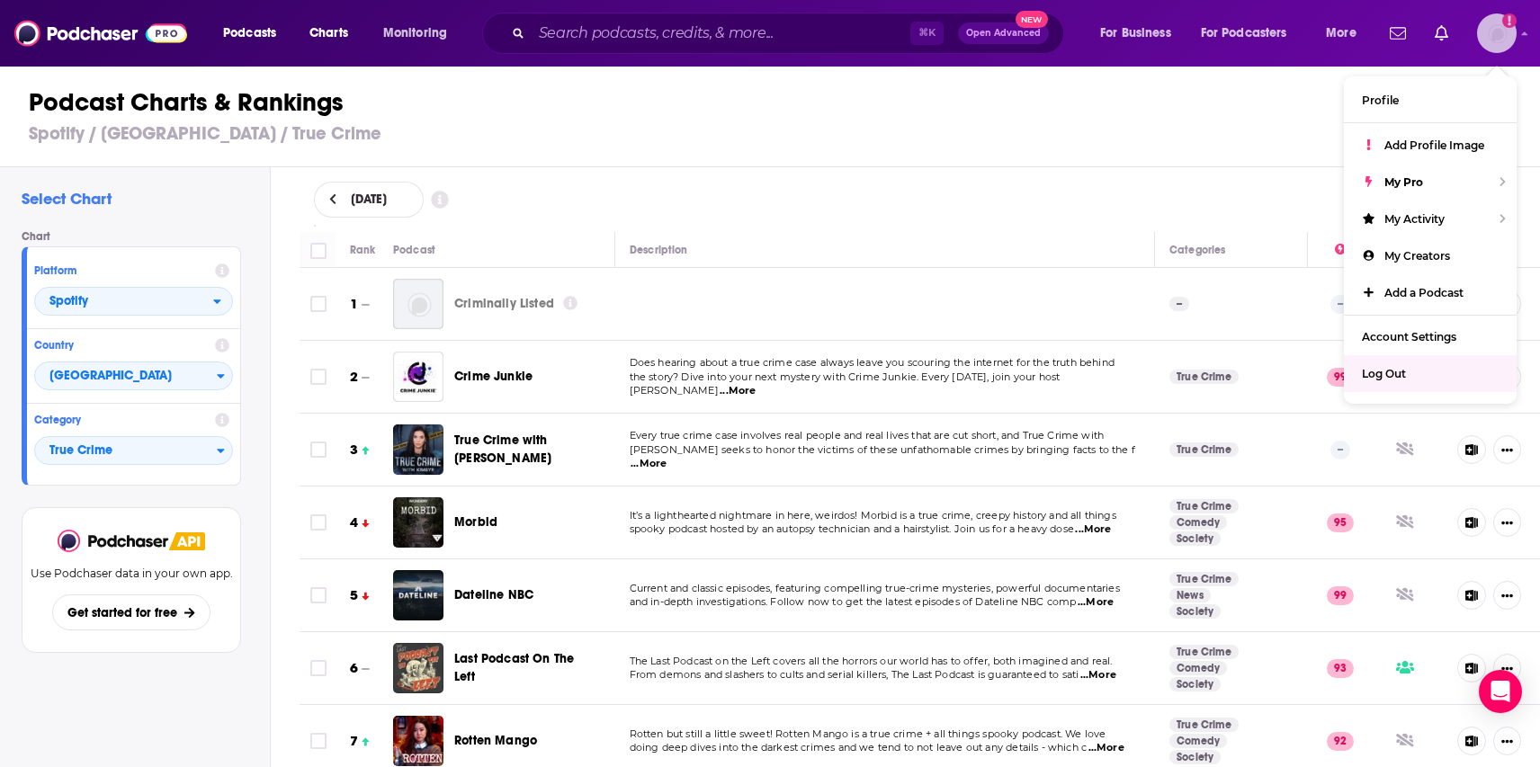
click at [1386, 369] on span "Log Out" at bounding box center [1384, 373] width 44 height 13
